Goal: Task Accomplishment & Management: Complete application form

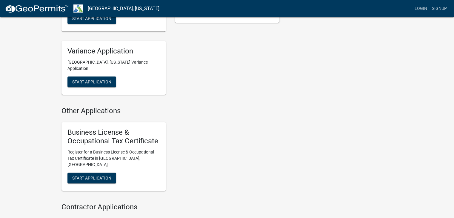
scroll to position [388, 0]
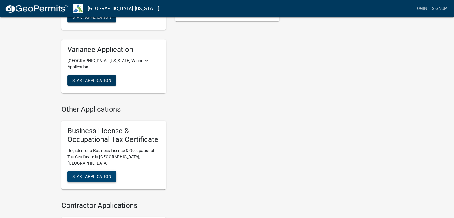
click at [113, 171] on button "Start Application" at bounding box center [91, 176] width 49 height 11
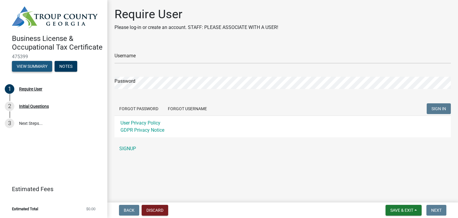
click at [38, 67] on button "View Summary" at bounding box center [32, 66] width 40 height 11
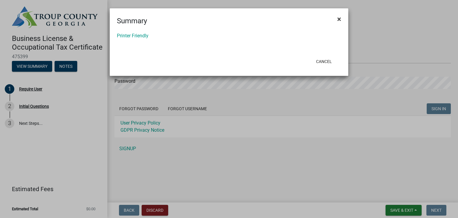
click at [339, 19] on span "×" at bounding box center [339, 19] width 4 height 8
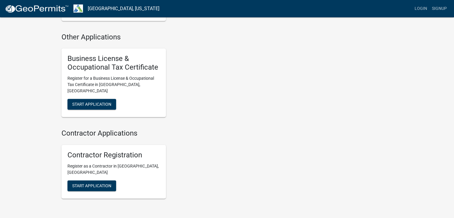
scroll to position [461, 0]
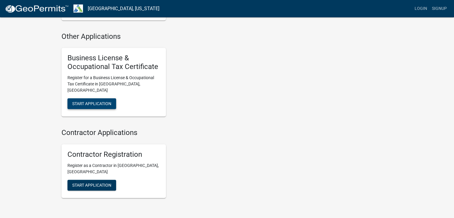
click at [112, 98] on button "Start Application" at bounding box center [91, 103] width 49 height 11
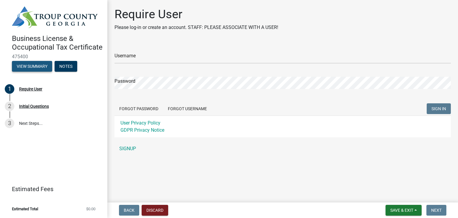
click at [36, 67] on button "View Summary" at bounding box center [32, 66] width 40 height 11
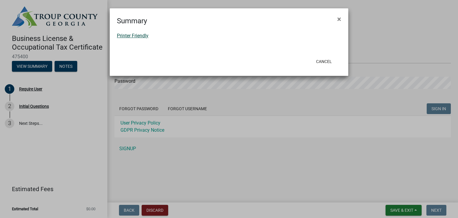
click at [143, 36] on link "Printer Friendly" at bounding box center [133, 36] width 32 height 6
click at [340, 18] on span "×" at bounding box center [339, 19] width 4 height 8
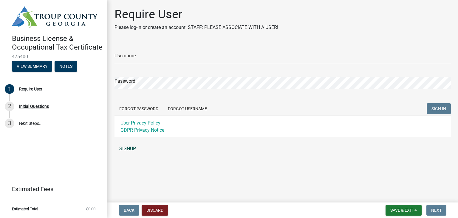
click at [133, 148] on link "SIGNUP" at bounding box center [283, 149] width 337 height 12
